Goal: Information Seeking & Learning: Find specific page/section

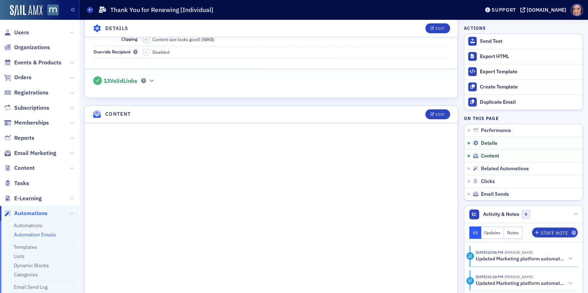
scroll to position [304, 0]
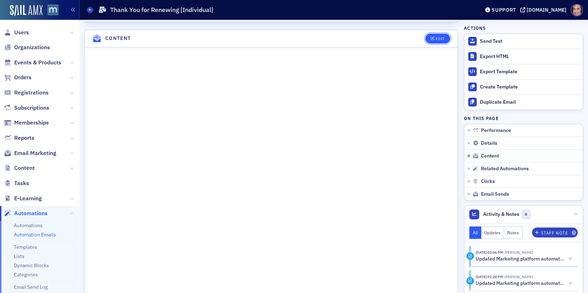
click at [441, 37] on div "Edit" at bounding box center [439, 39] width 9 height 4
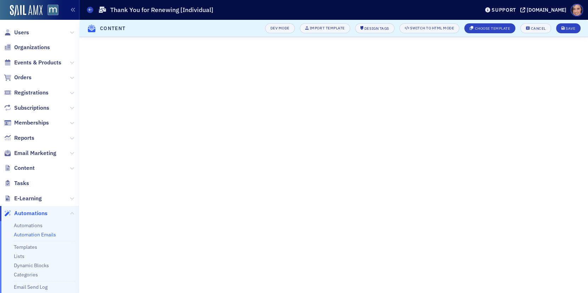
scroll to position [307, 0]
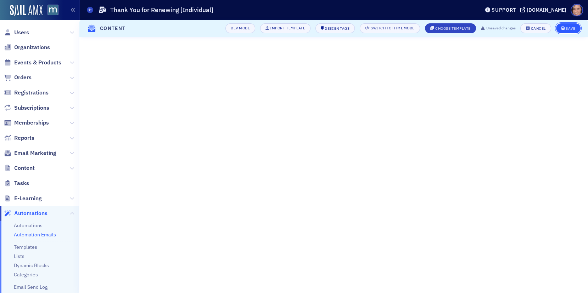
click at [572, 29] on div "Save" at bounding box center [570, 29] width 10 height 4
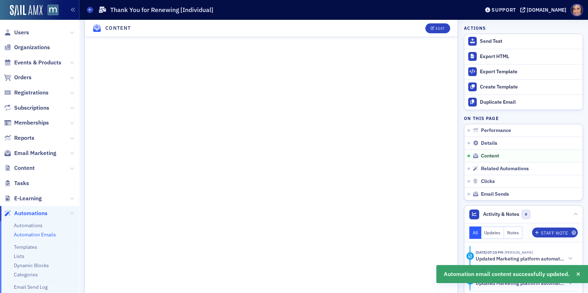
scroll to position [366, 0]
click at [436, 30] on div "Edit" at bounding box center [439, 29] width 9 height 4
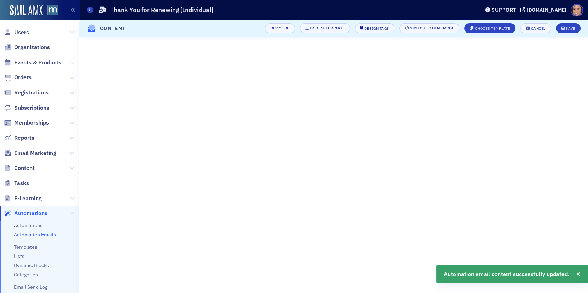
scroll to position [307, 0]
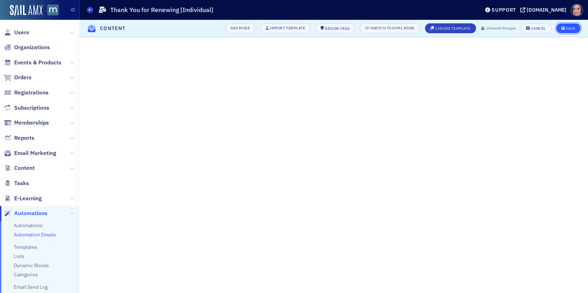
click at [564, 30] on button "Save" at bounding box center [568, 28] width 24 height 10
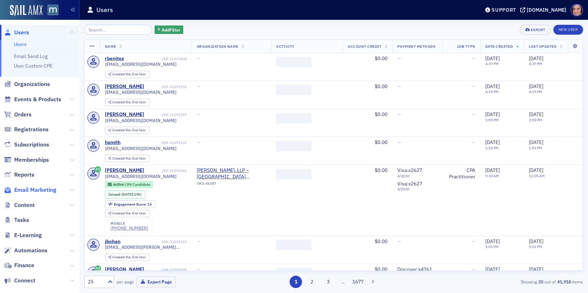
click at [46, 189] on span "Email Marketing" at bounding box center [35, 190] width 42 height 8
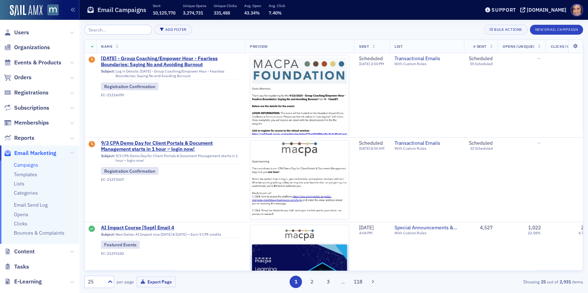
click at [123, 29] on input "search" at bounding box center [118, 30] width 68 height 10
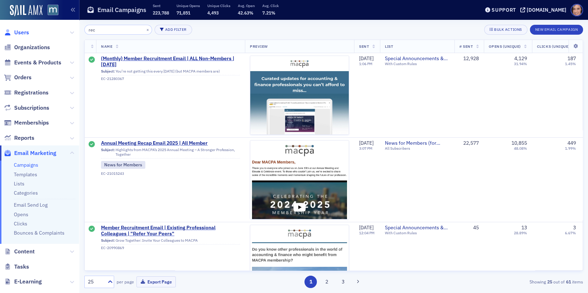
type input "rec"
click at [28, 30] on span "Users" at bounding box center [21, 33] width 15 height 8
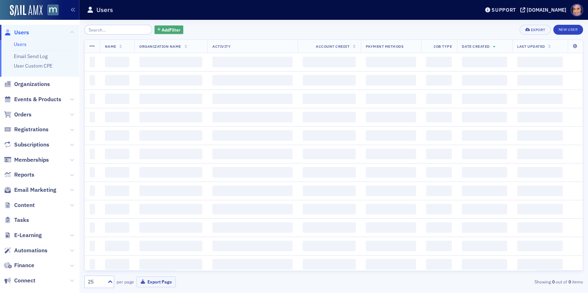
click at [162, 28] on span "Add Filter" at bounding box center [171, 30] width 19 height 6
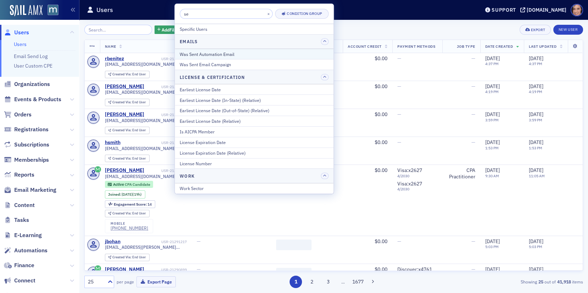
type input "se"
click at [217, 51] on div "Was Sent Automation Email" at bounding box center [254, 54] width 149 height 6
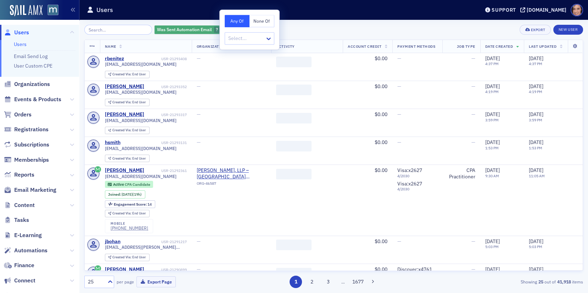
click at [222, 28] on icon "button" at bounding box center [223, 30] width 3 height 4
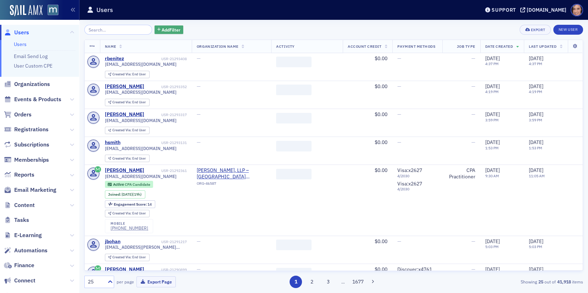
click at [157, 31] on icon "button" at bounding box center [158, 30] width 3 height 4
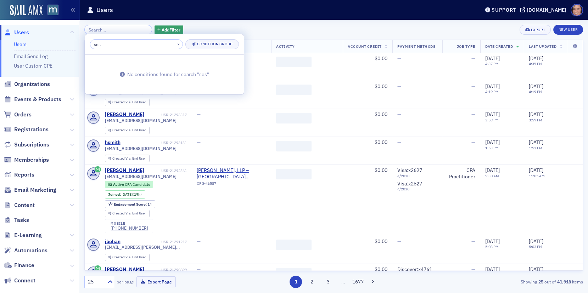
type input "se"
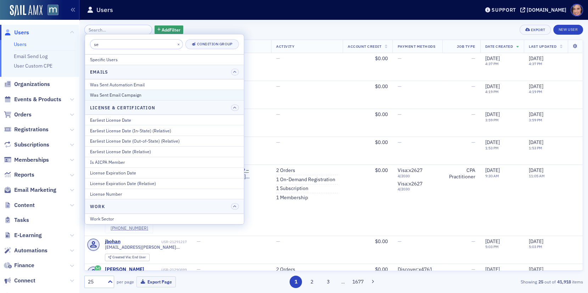
click at [149, 92] on div "Was Sent Email Campaign" at bounding box center [164, 95] width 149 height 6
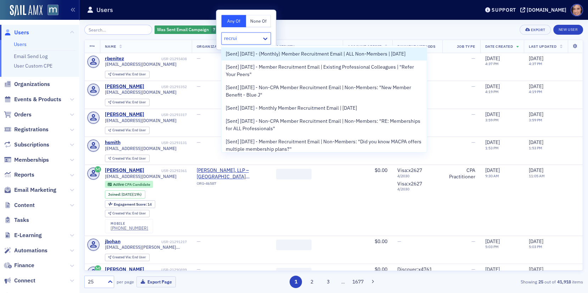
type input "recruit"
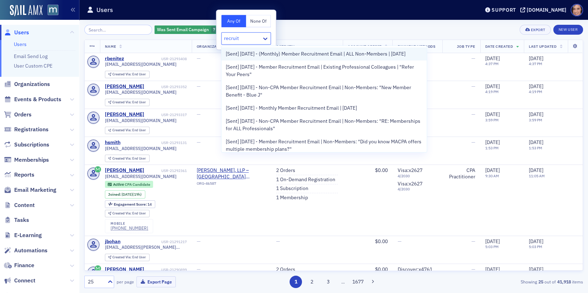
click at [250, 58] on span "[Sent] [DATE] - (Monthly) Member Recruitment Email | ALL Non-Members | [DATE]" at bounding box center [316, 53] width 180 height 7
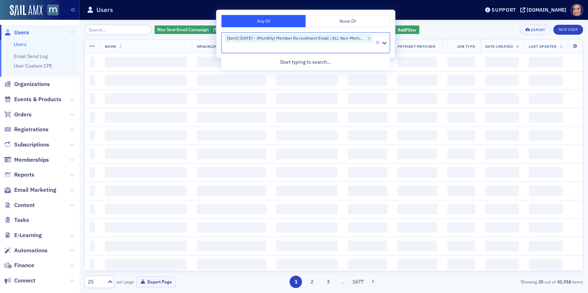
click at [438, 25] on div "Was Sent Email Campaign [Sent] [DATE] - (Monthly) Member Recruitment Email | AL…" at bounding box center [333, 30] width 498 height 10
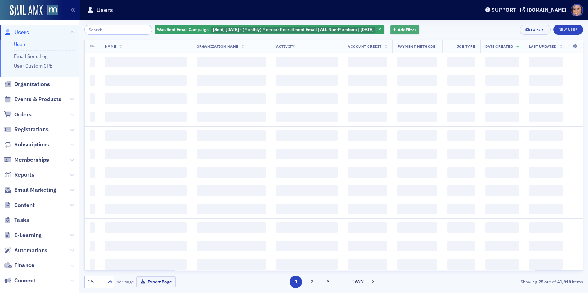
click at [415, 27] on span "Add Filter" at bounding box center [406, 30] width 19 height 6
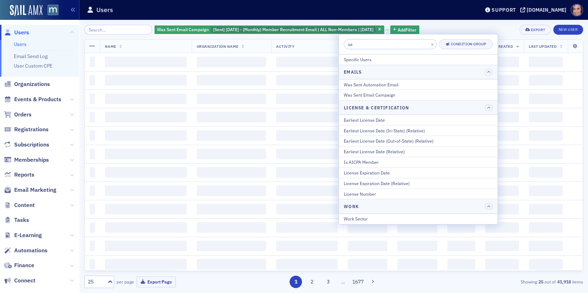
click at [371, 43] on input "se" at bounding box center [390, 44] width 93 height 10
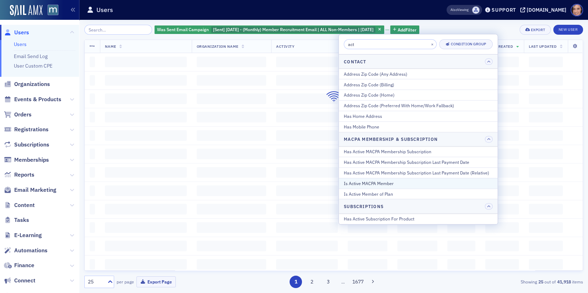
type input "act"
click at [386, 185] on button "Is Active MACPA Member" at bounding box center [418, 183] width 159 height 11
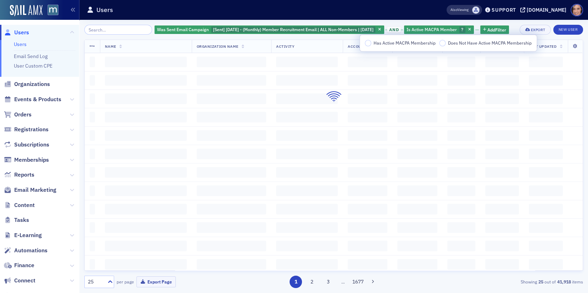
click at [383, 43] on span "Has Active MACPA Membership" at bounding box center [404, 43] width 62 height 6
click at [371, 43] on input "Has Active MACPA Membership" at bounding box center [367, 43] width 6 height 6
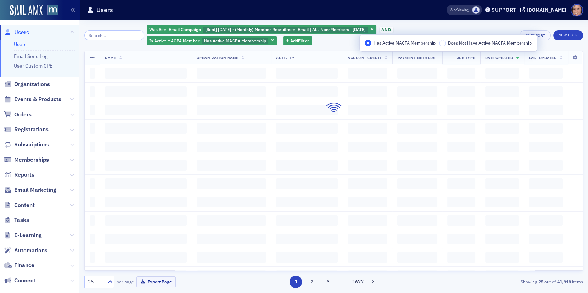
click at [492, 27] on div "Was Sent Email Campaign [Sent] [DATE] - (Monthly) Member Recruitment Email | AL…" at bounding box center [331, 35] width 368 height 21
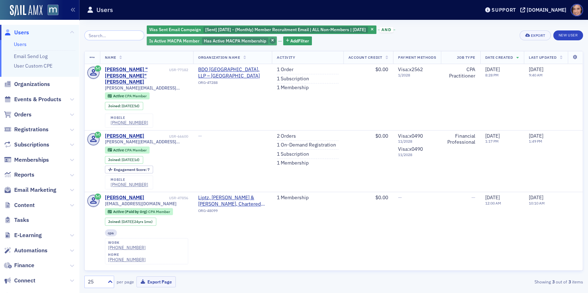
click at [271, 41] on icon "button" at bounding box center [272, 41] width 3 height 4
